Goal: Check status

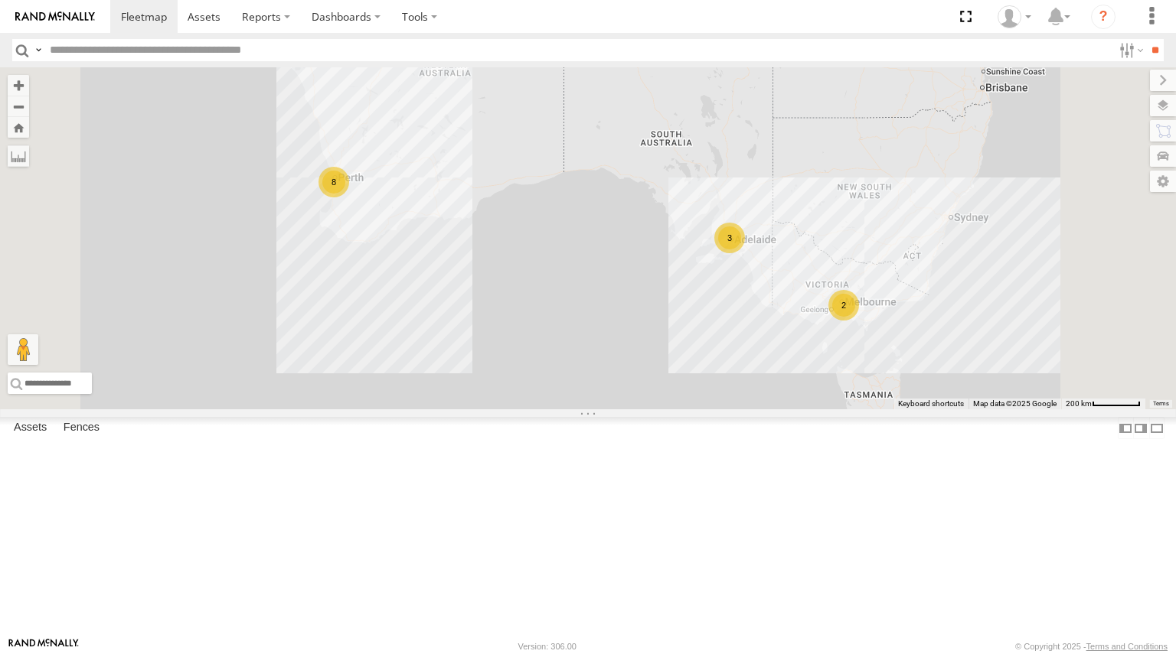
click at [745, 253] on div "3" at bounding box center [729, 238] width 31 height 31
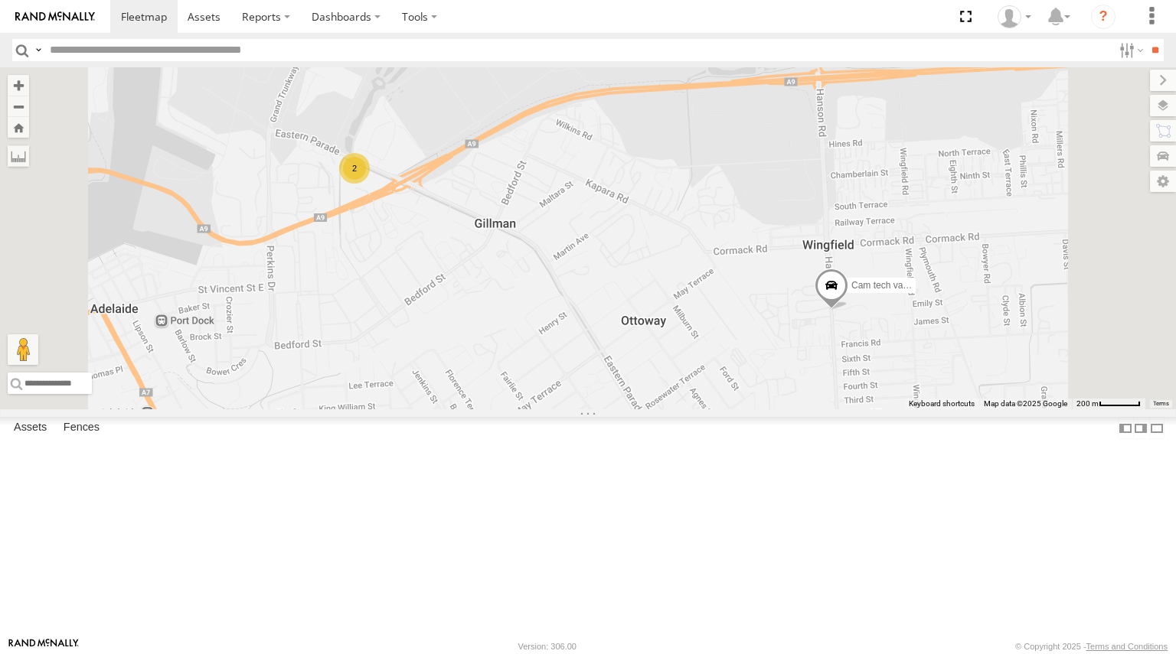
click at [370, 184] on div "2" at bounding box center [354, 168] width 31 height 31
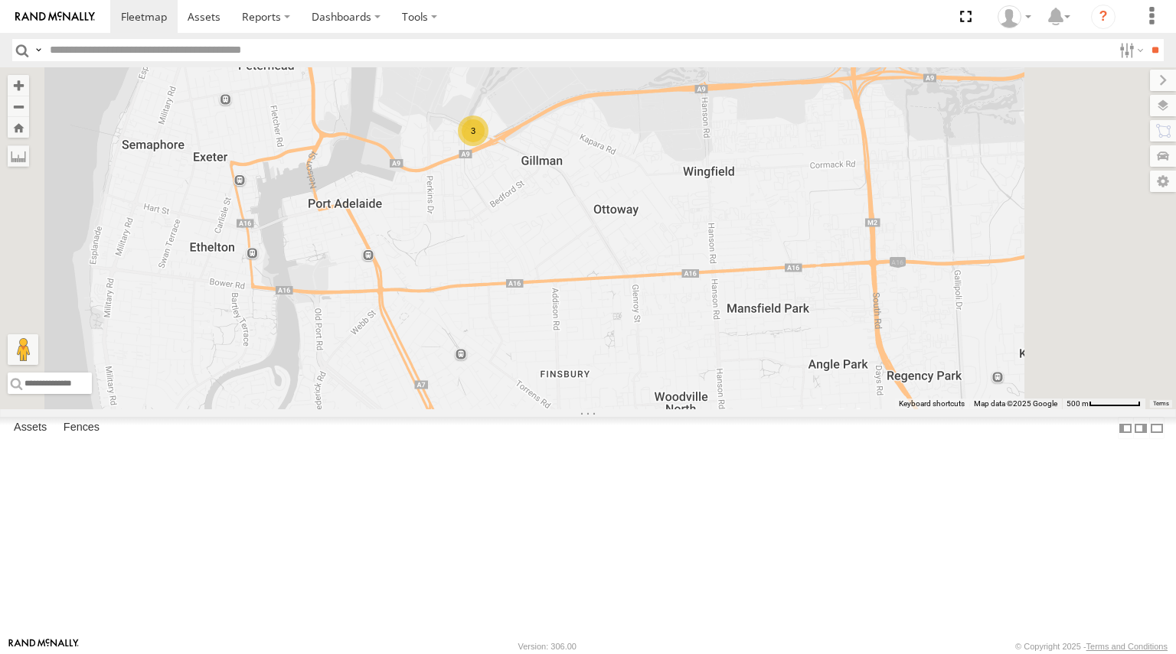
click at [488, 146] on div "3" at bounding box center [473, 131] width 31 height 31
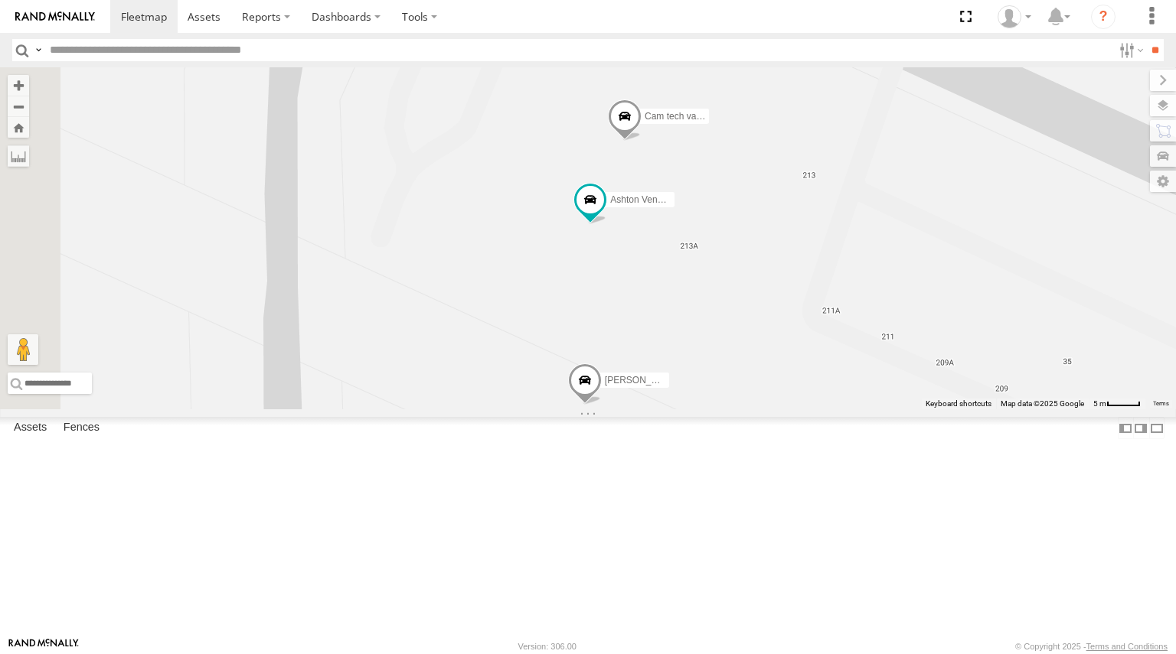
click at [953, 367] on div "[PERSON_NAME] Van S434-DDD Ashton Vending Van S726CZT Cam tech van S943DGC" at bounding box center [588, 238] width 1176 height 342
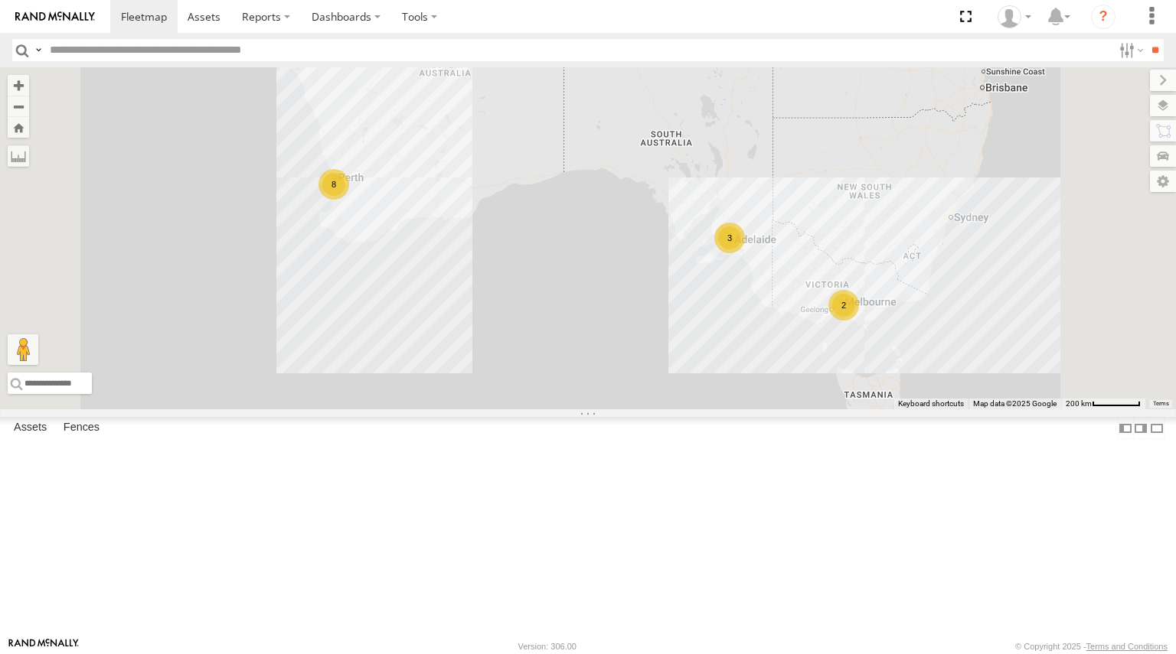
click at [745, 253] on div "3" at bounding box center [729, 238] width 31 height 31
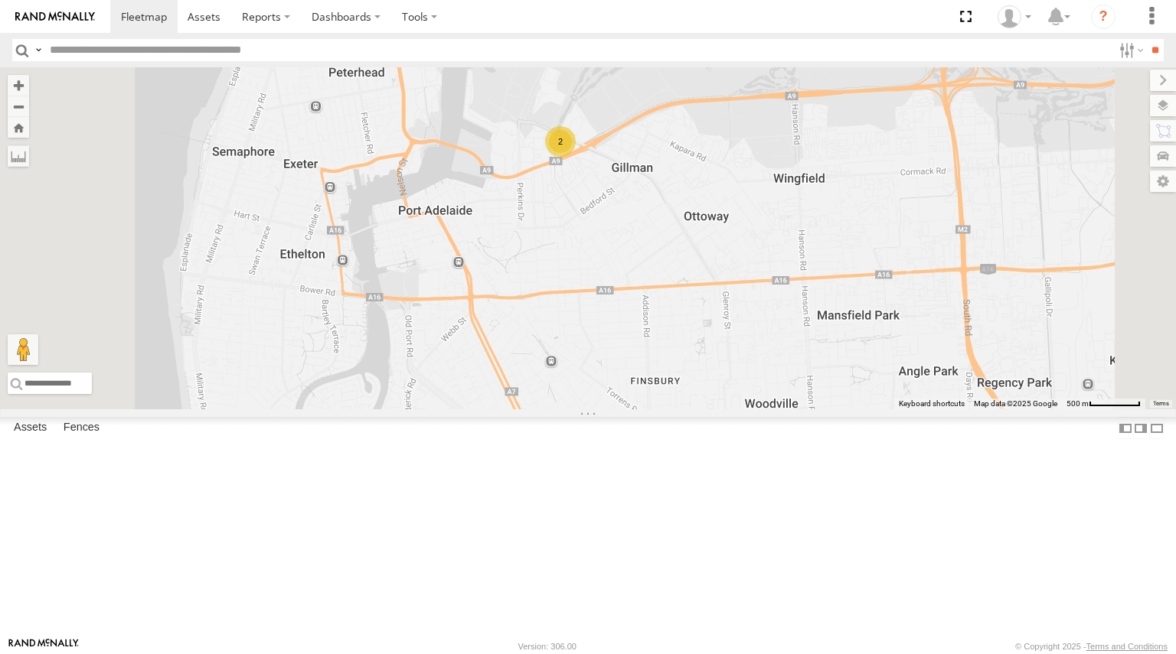
click at [576, 157] on div "2" at bounding box center [560, 141] width 31 height 31
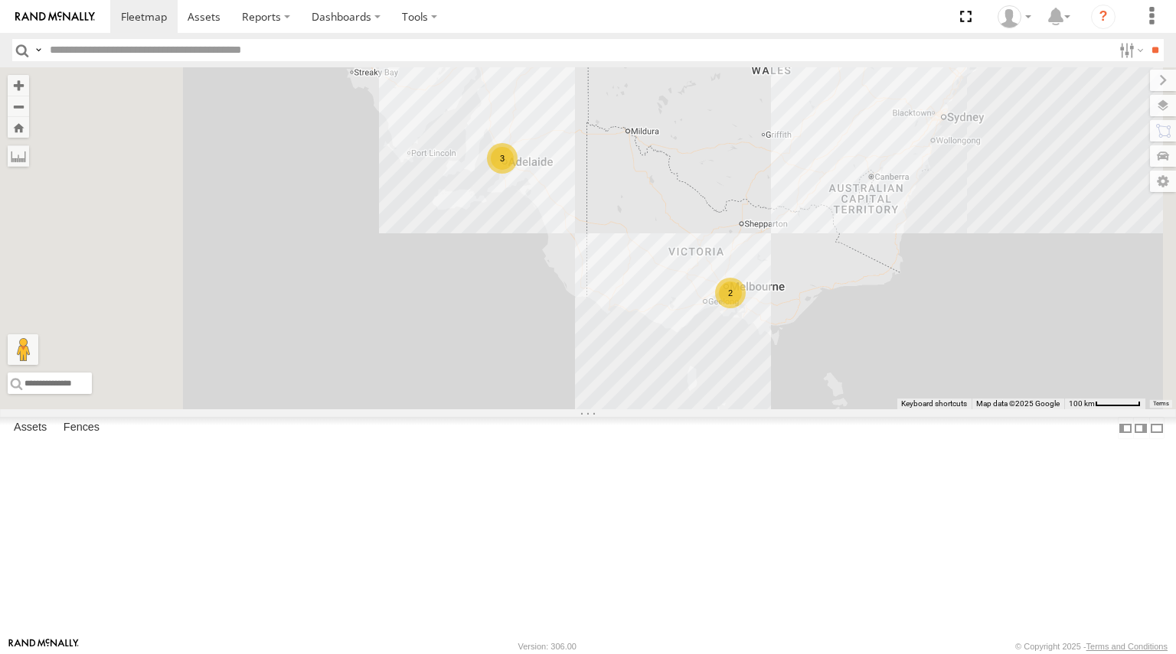
click at [746, 308] on div "2" at bounding box center [730, 293] width 31 height 31
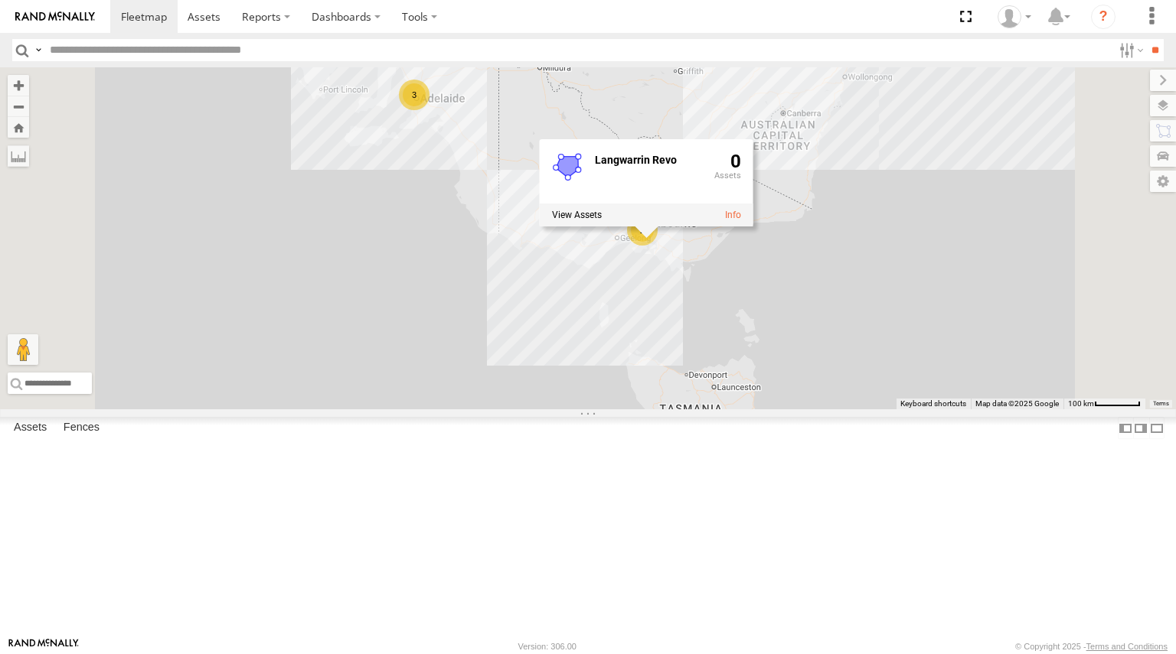
click at [429, 110] on div "3" at bounding box center [414, 95] width 31 height 31
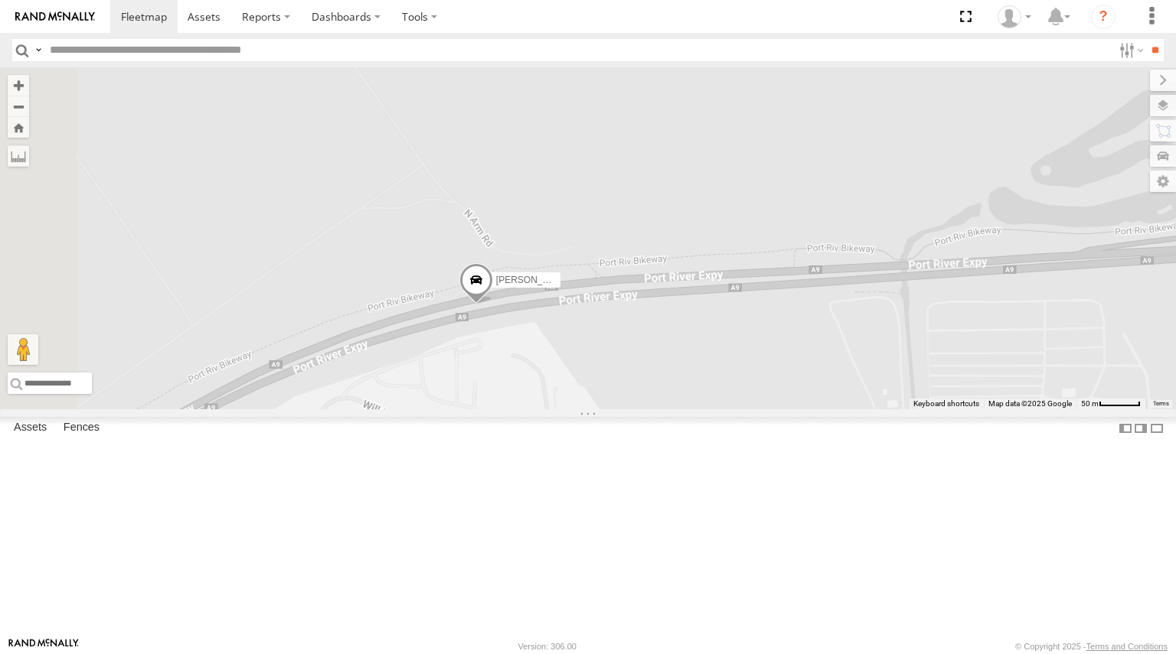
click at [493, 305] on span at bounding box center [476, 283] width 34 height 41
